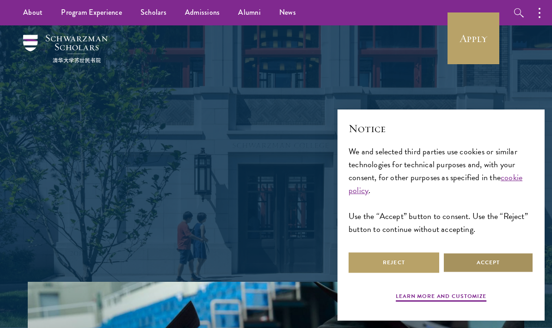
click at [512, 273] on button "Accept" at bounding box center [488, 262] width 91 height 21
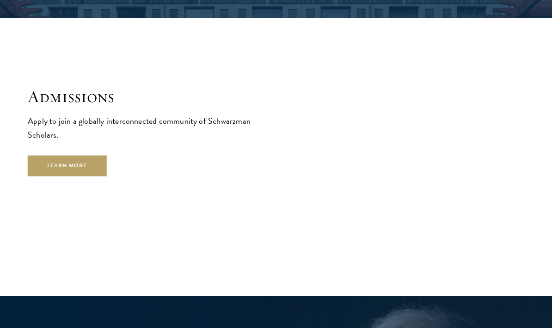
scroll to position [1411, 0]
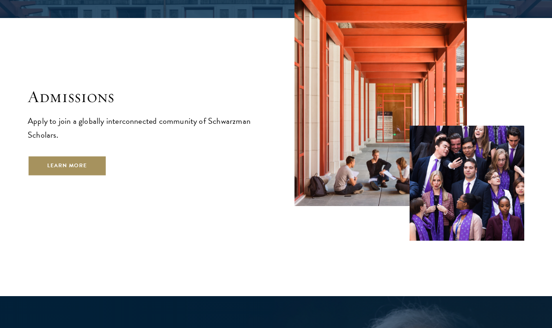
click at [88, 156] on link "Learn More" at bounding box center [67, 166] width 79 height 21
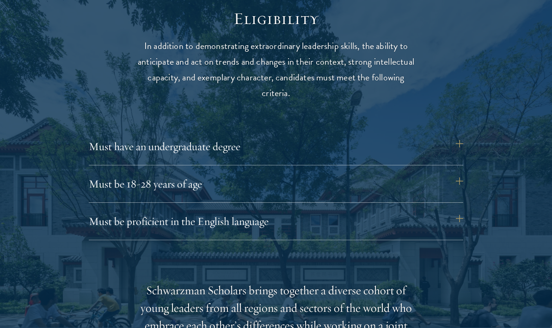
scroll to position [1189, 0]
click at [460, 182] on button "Must be 18-28 years of age" at bounding box center [280, 184] width 374 height 22
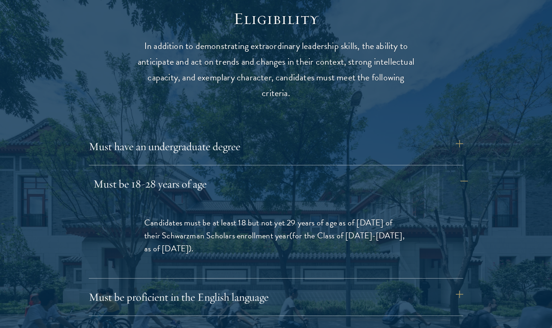
click at [463, 177] on button "Must be 18-28 years of age" at bounding box center [280, 184] width 374 height 22
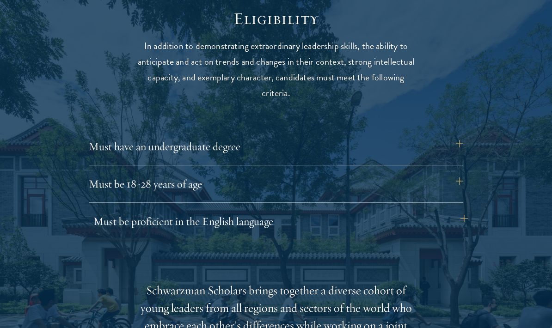
click at [458, 216] on button "Must be proficient in the English language" at bounding box center [280, 221] width 374 height 22
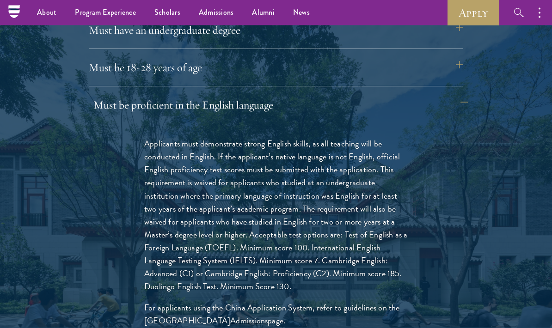
scroll to position [1306, 0]
click at [481, 12] on link "Apply" at bounding box center [473, 12] width 52 height 25
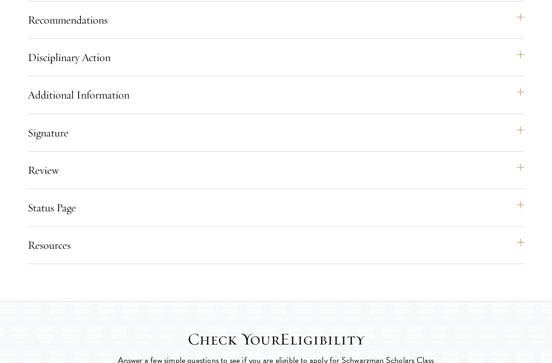
scroll to position [1121, 0]
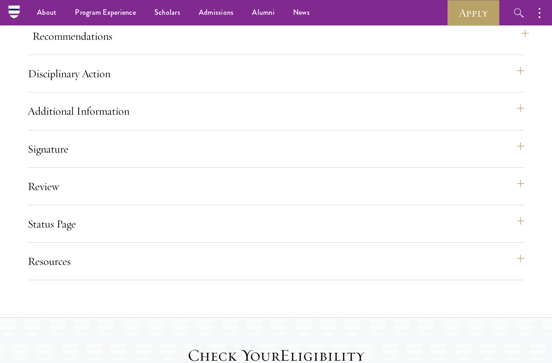
click at [521, 47] on button "Recommendations" at bounding box center [280, 36] width 496 height 22
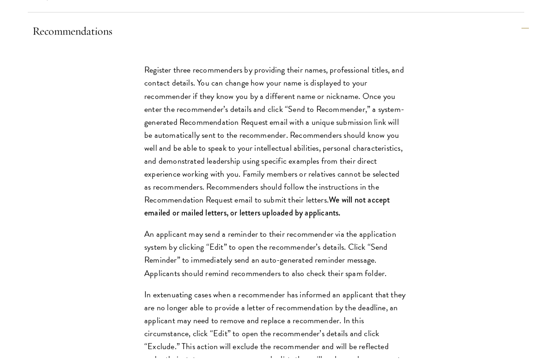
click at [523, 47] on button "Recommendations" at bounding box center [280, 36] width 496 height 22
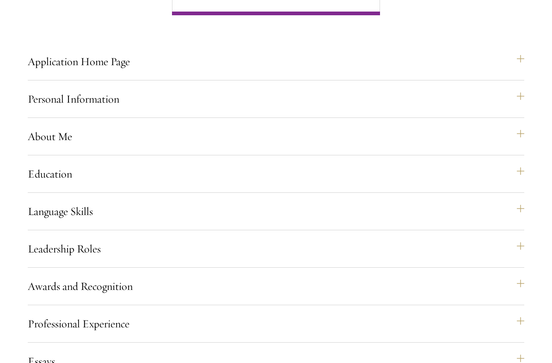
scroll to position [759, 0]
click at [515, 147] on button "About Me" at bounding box center [280, 136] width 496 height 22
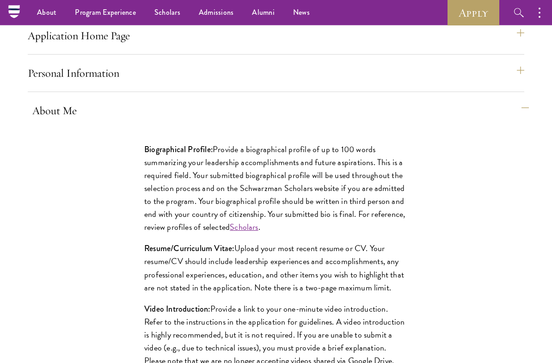
scroll to position [770, 0]
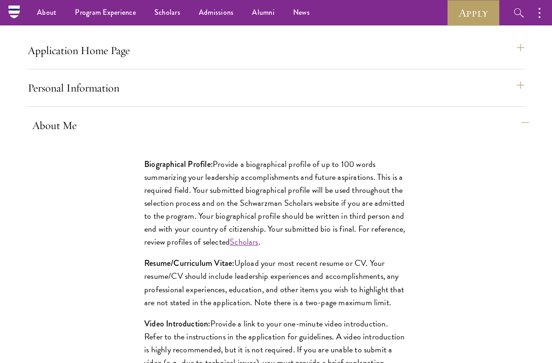
click at [519, 136] on button "About Me" at bounding box center [280, 125] width 496 height 22
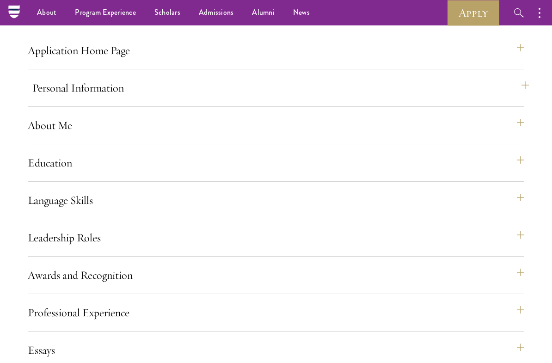
click at [518, 99] on button "Personal Information" at bounding box center [280, 88] width 496 height 22
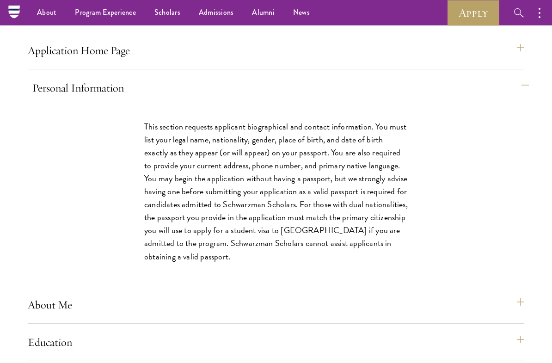
click at [525, 99] on button "Personal Information" at bounding box center [280, 88] width 496 height 22
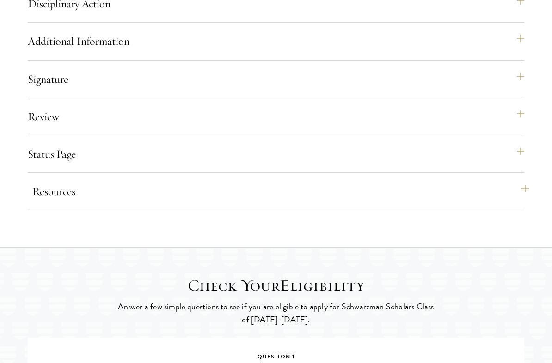
click at [517, 203] on button "Resources" at bounding box center [280, 192] width 496 height 22
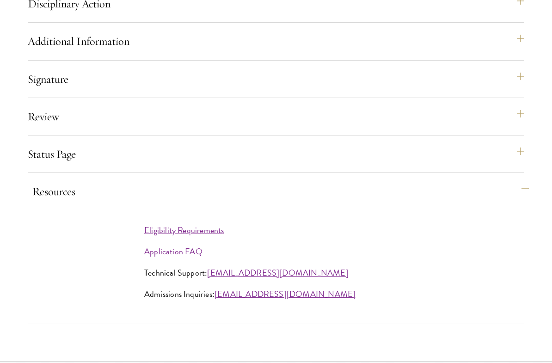
click at [522, 202] on button "Resources" at bounding box center [280, 191] width 496 height 22
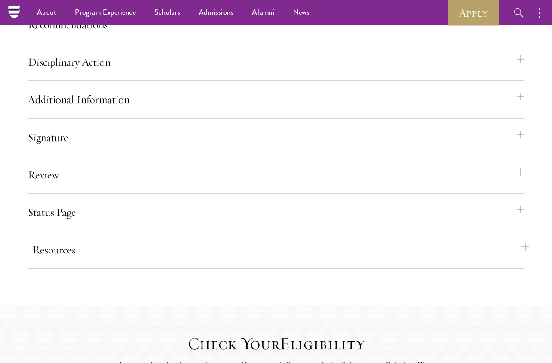
scroll to position [1133, 0]
click at [520, 149] on button "Signature" at bounding box center [280, 138] width 496 height 22
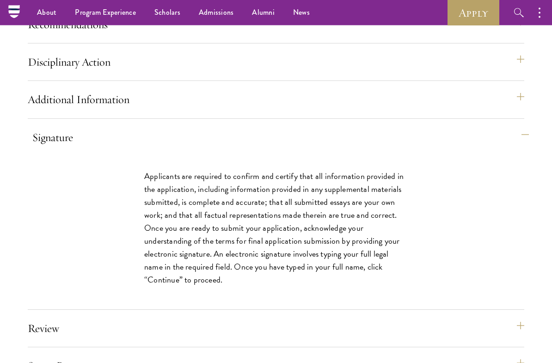
click at [525, 149] on button "Signature" at bounding box center [280, 138] width 496 height 22
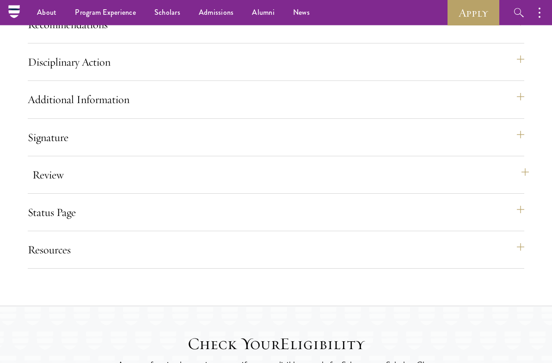
click at [518, 186] on button "Review" at bounding box center [280, 175] width 496 height 22
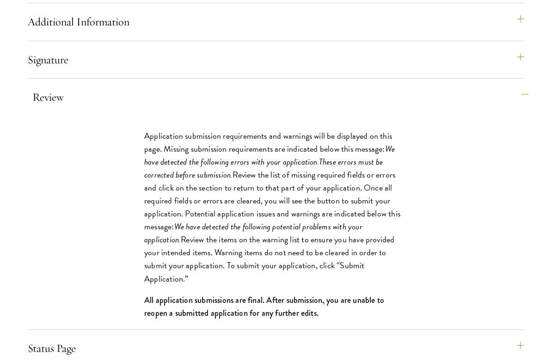
scroll to position [1205, 0]
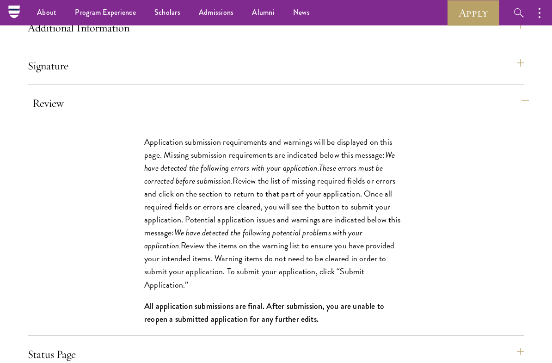
click at [526, 114] on button "Review" at bounding box center [280, 103] width 496 height 22
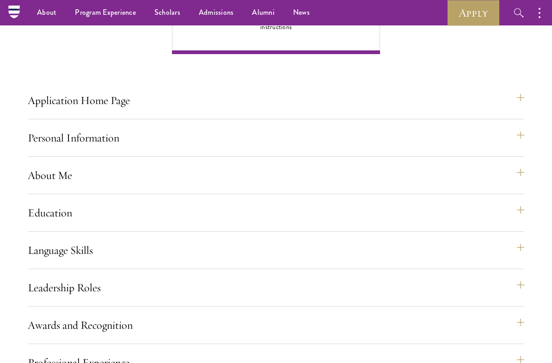
scroll to position [720, 0]
click at [518, 112] on button "Application Home Page" at bounding box center [280, 101] width 496 height 22
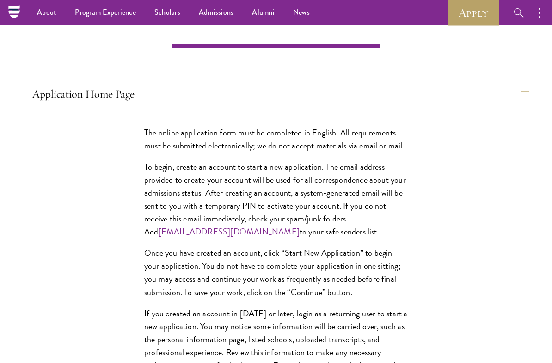
scroll to position [726, 0]
click at [518, 105] on button "Application Home Page" at bounding box center [280, 94] width 496 height 22
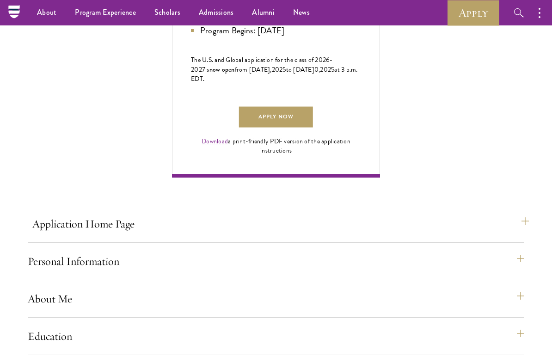
scroll to position [597, 0]
click at [217, 146] on link "Download" at bounding box center [214, 142] width 26 height 10
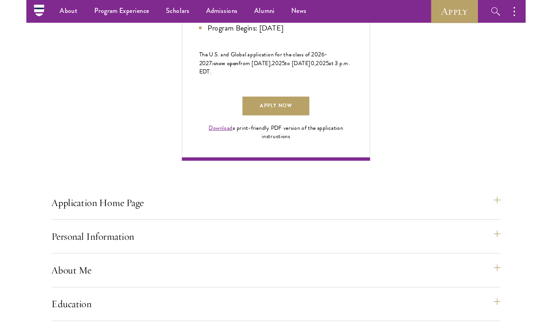
scroll to position [597, 0]
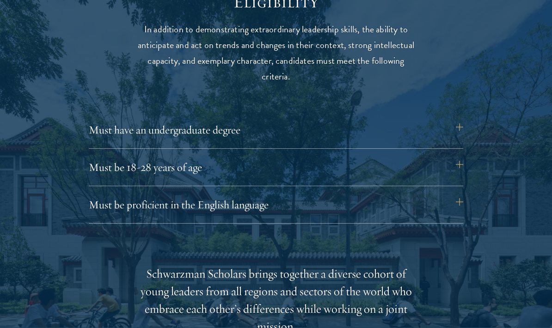
scroll to position [1206, 0]
click at [456, 129] on button "Must have an undergraduate degree" at bounding box center [280, 130] width 374 height 22
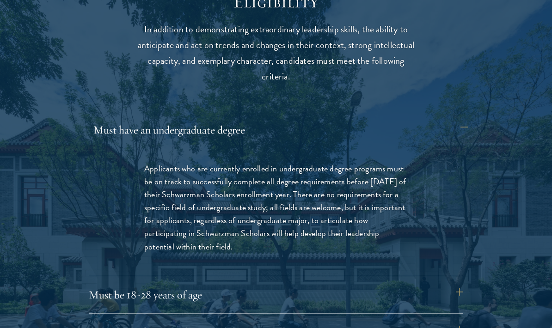
click at [463, 123] on button "Must have an undergraduate degree" at bounding box center [280, 130] width 374 height 22
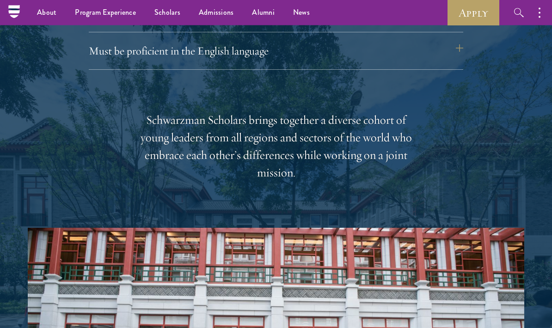
scroll to position [1351, 0]
